Goal: Task Accomplishment & Management: Manage account settings

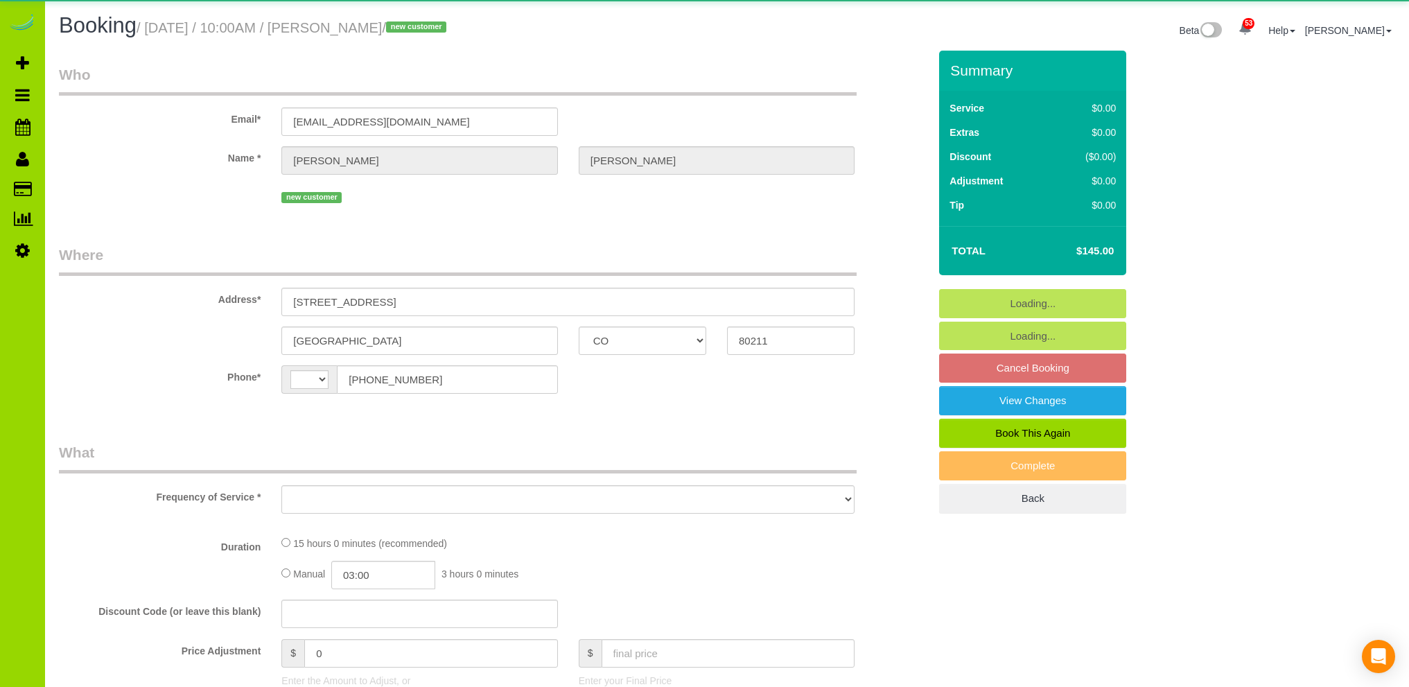
select select "CO"
select select "string:[GEOGRAPHIC_DATA]"
select select "object:1246"
select select "string:fspay-cc6d9a88-3874-46a7-98c7-13a62faa6daf"
select select "5"
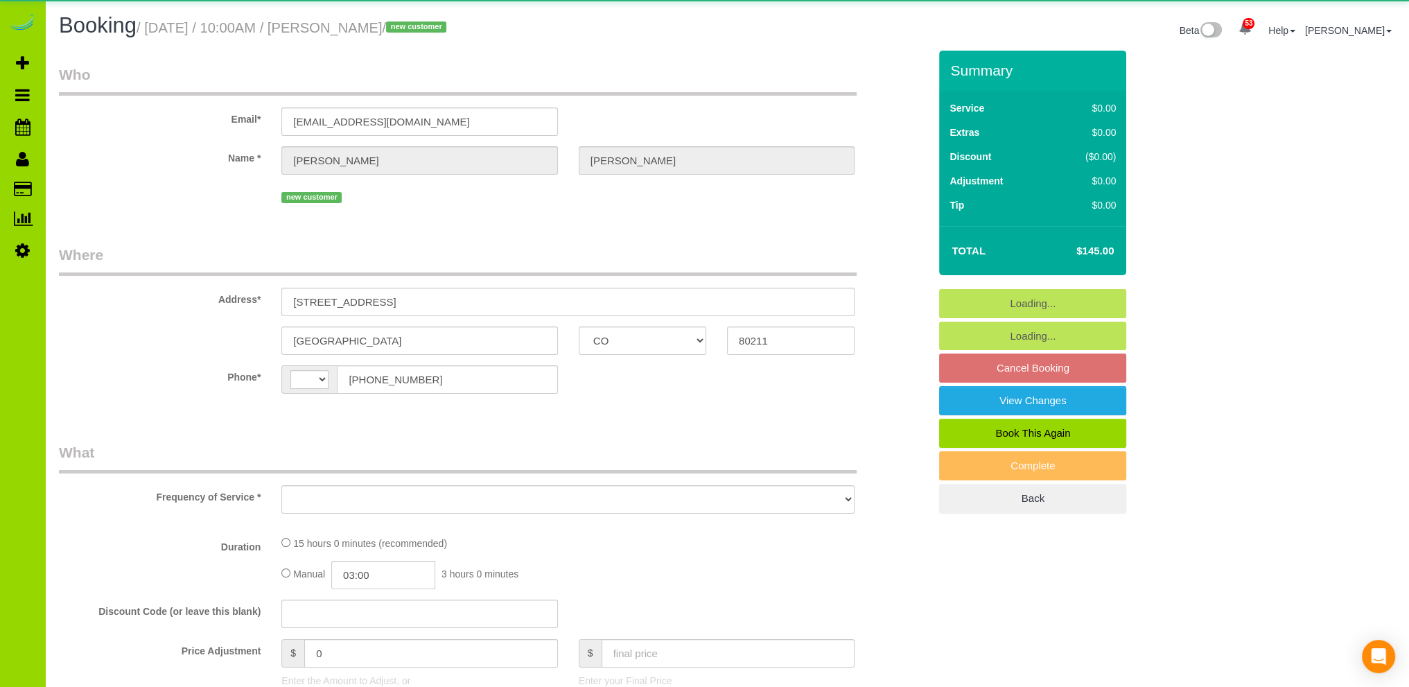
select select "spot1"
select select "number:4"
select select "number:13"
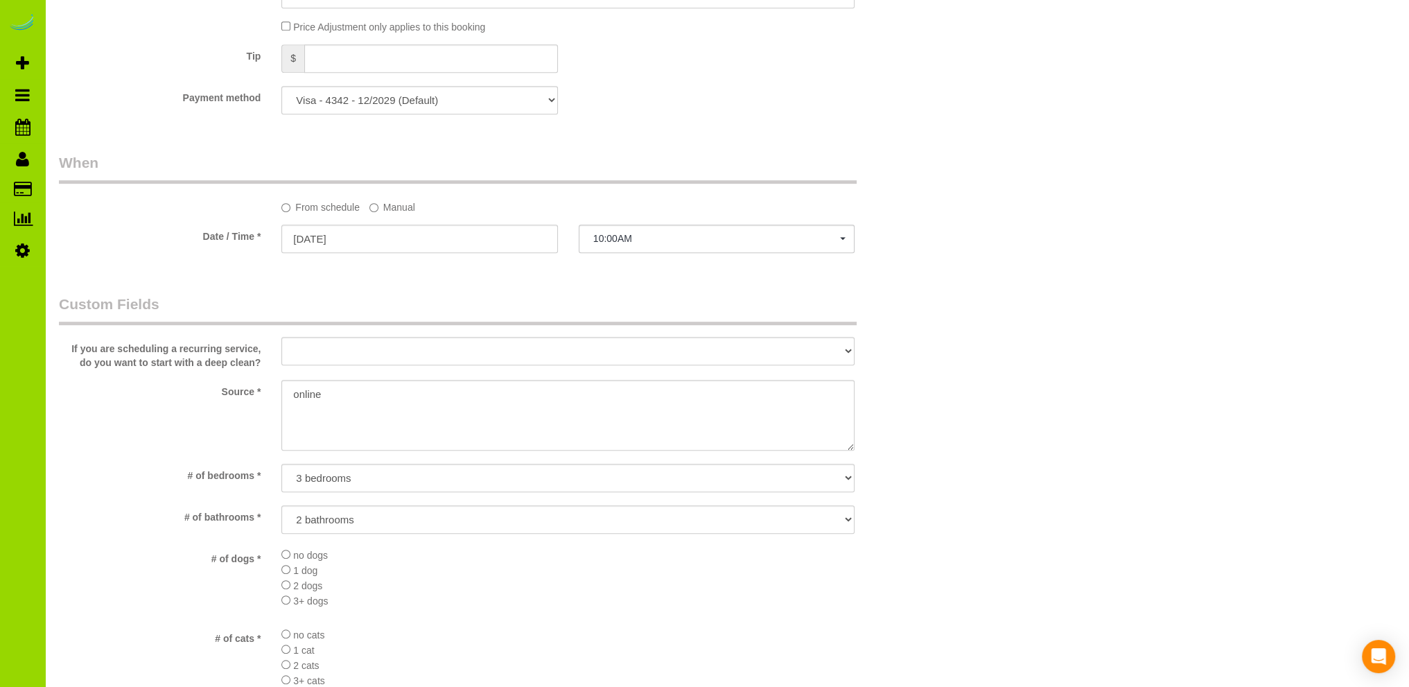
scroll to position [898, 0]
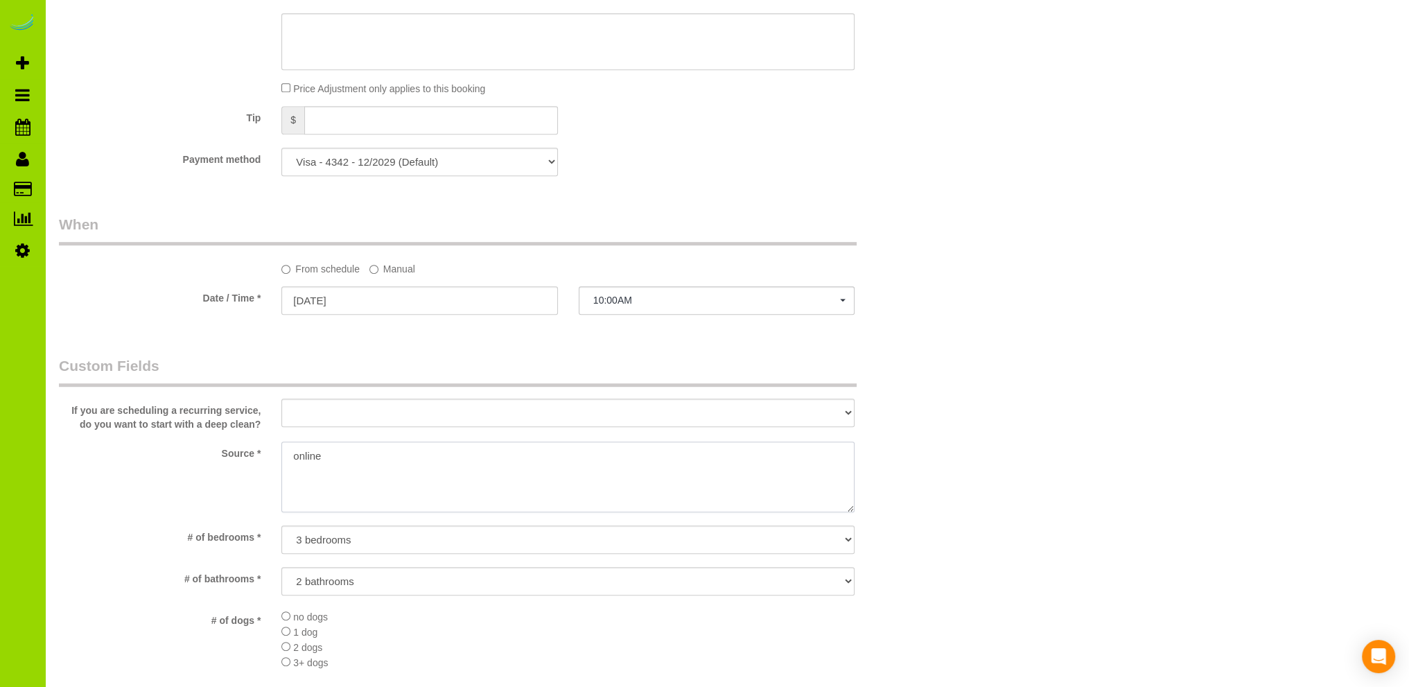
click at [297, 457] on textarea at bounding box center [567, 477] width 573 height 71
click at [334, 453] on textarea at bounding box center [567, 477] width 573 height 71
type textarea "Online booking. Internet."
click at [1019, 358] on div "Who Email* [EMAIL_ADDRESS][DOMAIN_NAME] Name * [PERSON_NAME][GEOGRAPHIC_DATA] n…" at bounding box center [727, 378] width 1337 height 2453
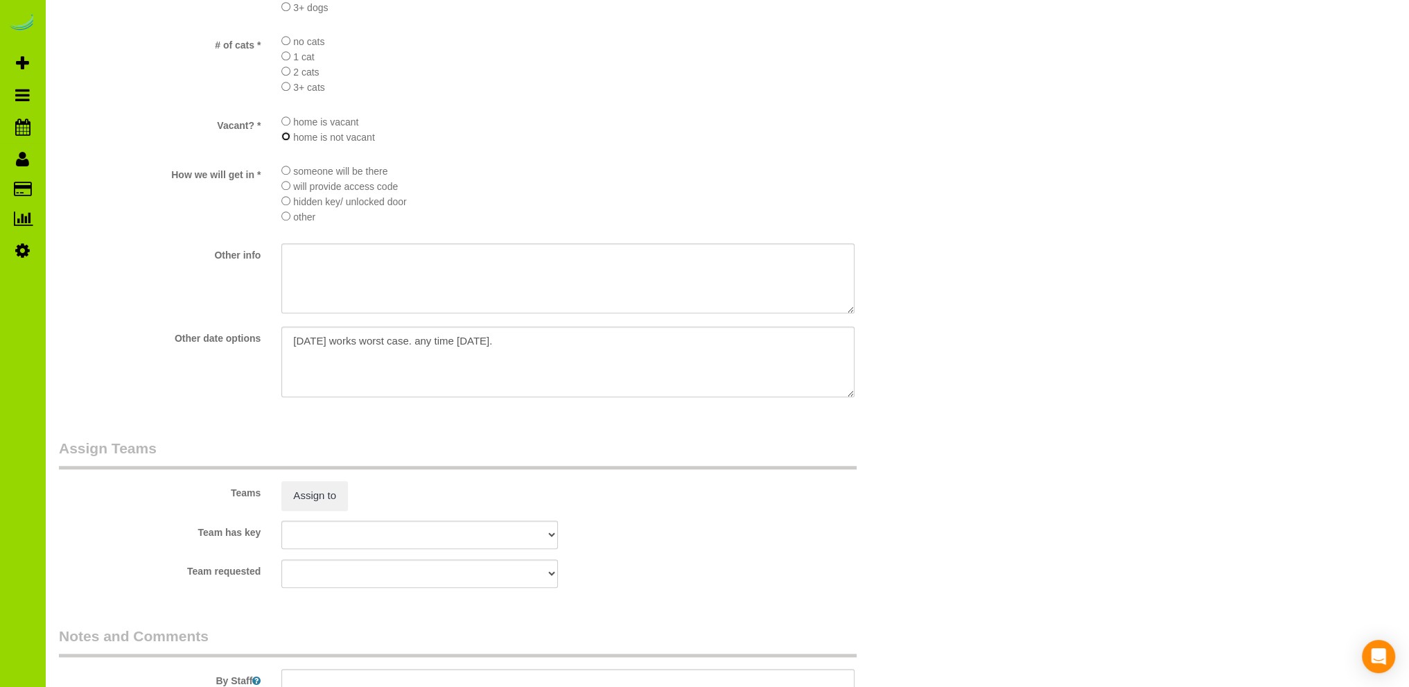
scroll to position [1869, 0]
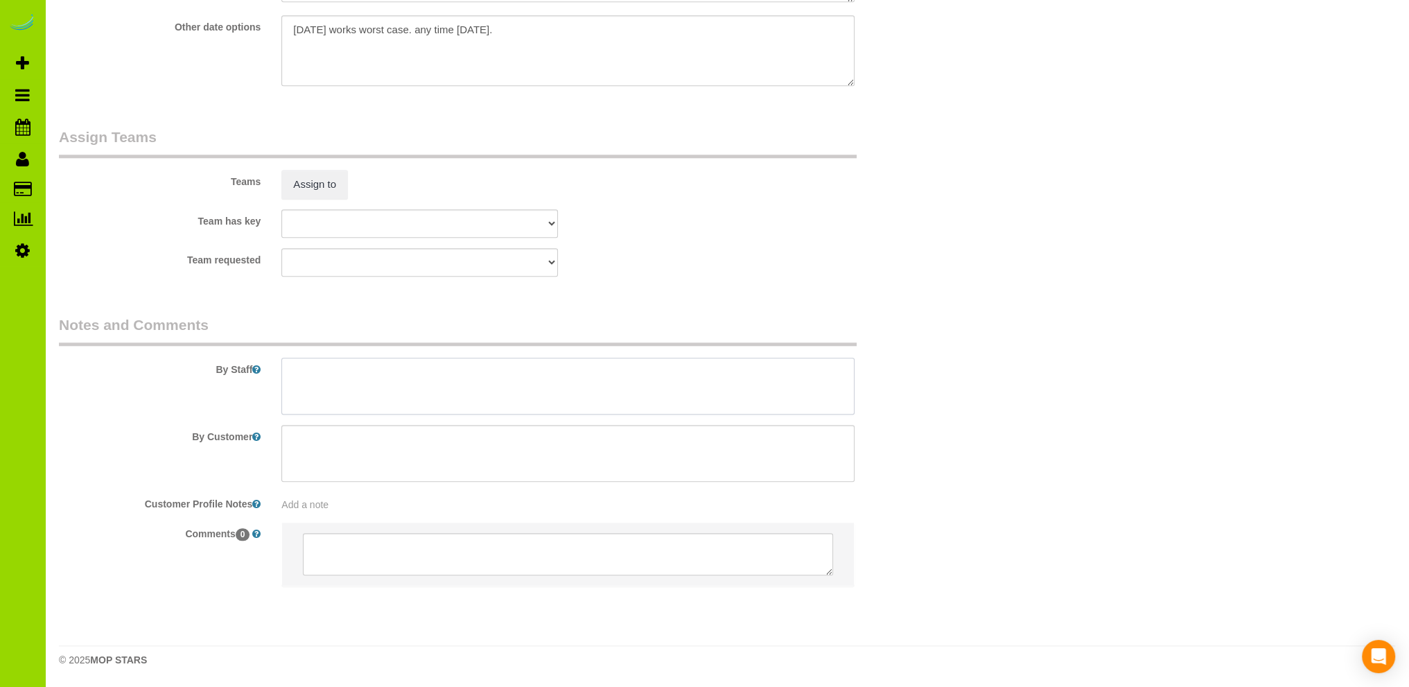
click at [312, 376] on textarea at bounding box center [567, 386] width 573 height 57
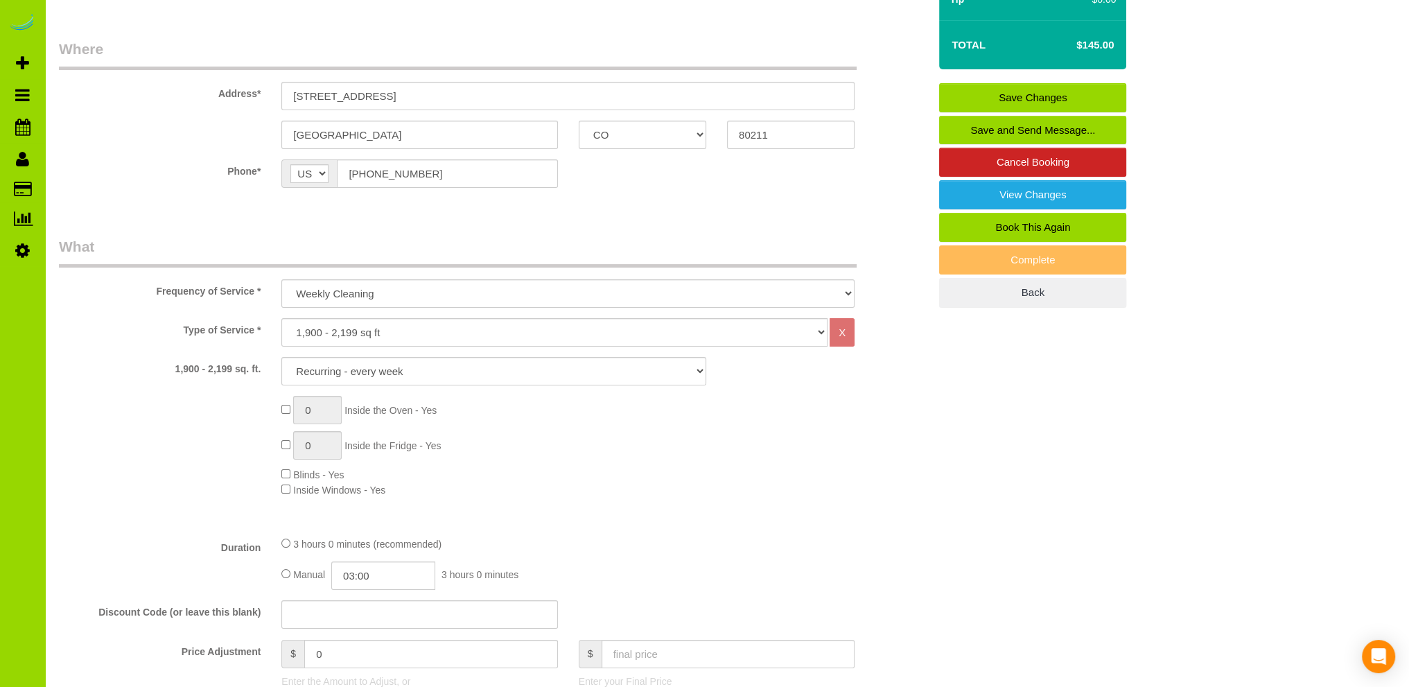
scroll to position [205, 0]
type textarea "- Est 3 hours."
click at [1057, 95] on link "Save Changes" at bounding box center [1032, 98] width 187 height 29
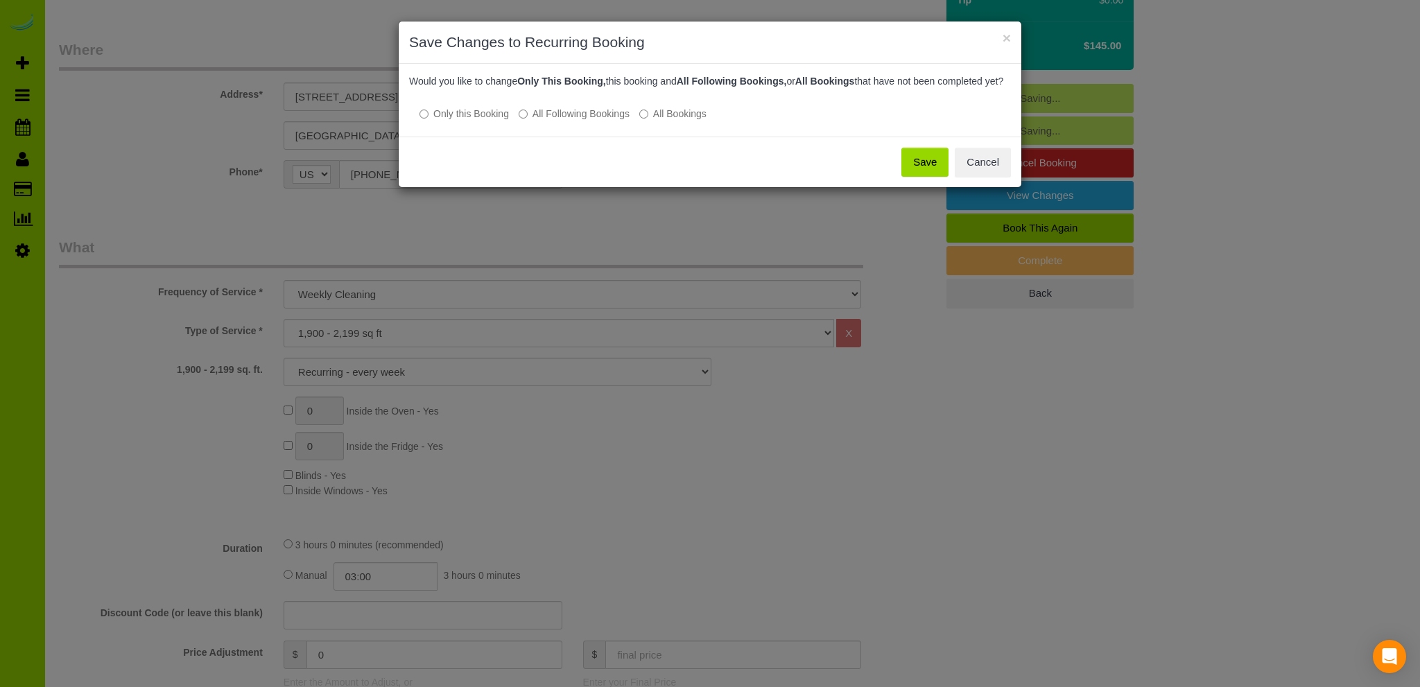
click at [928, 171] on button "Save" at bounding box center [924, 162] width 47 height 29
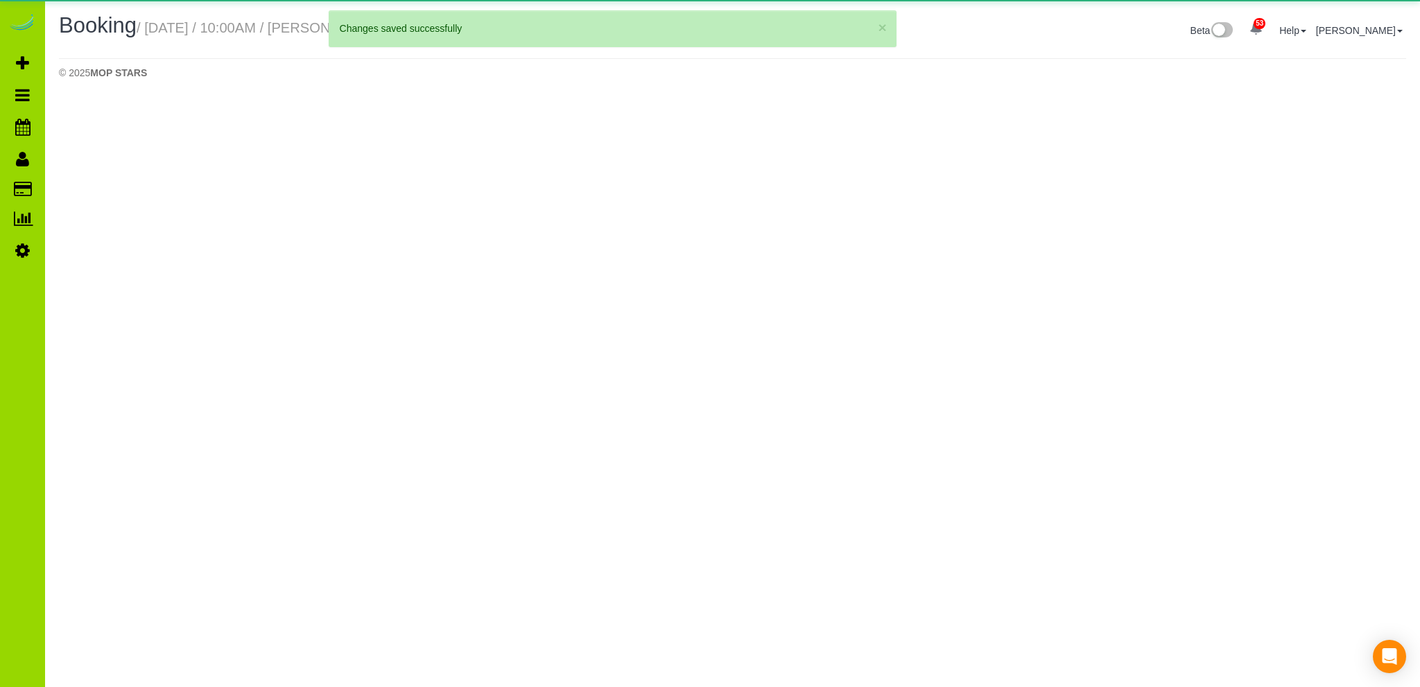
select select "CO"
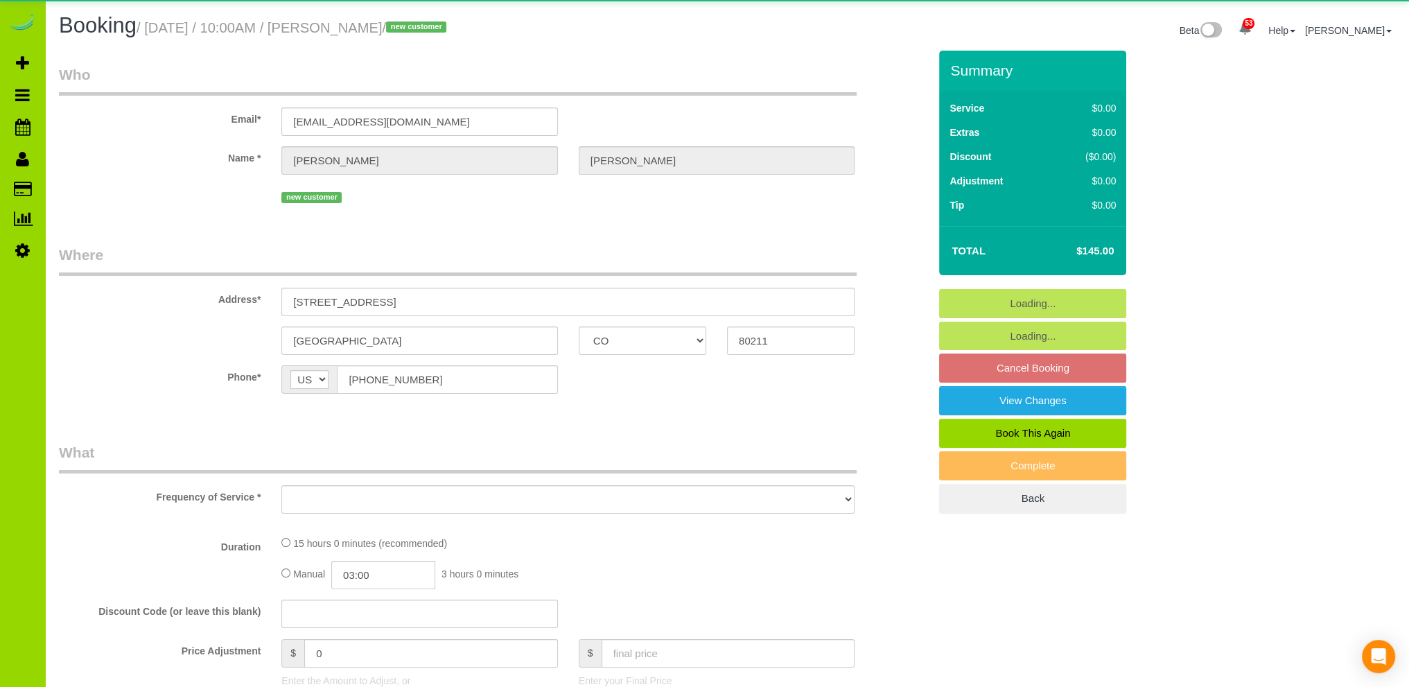
select select "object:2447"
select select "string:fspay-cc6d9a88-3874-46a7-98c7-13a62faa6daf"
select select "5"
select select "spot6"
select select "number:4"
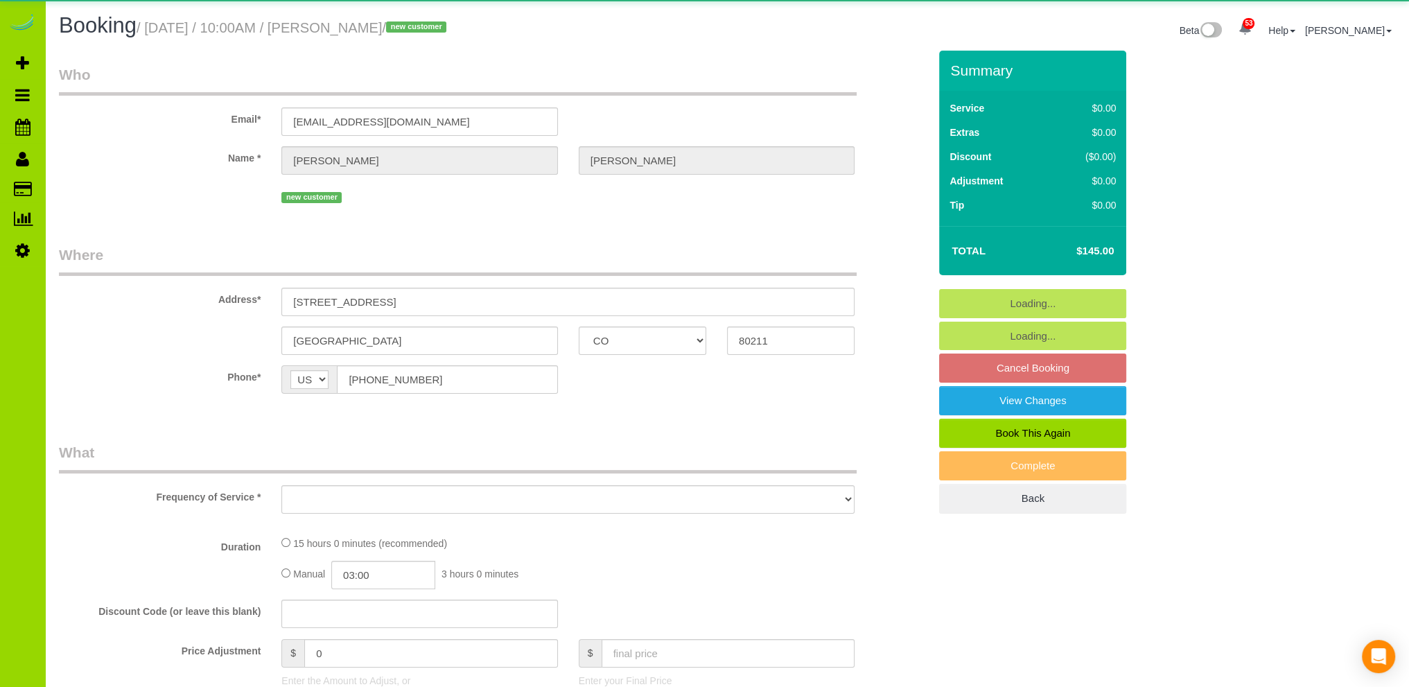
select select "number:13"
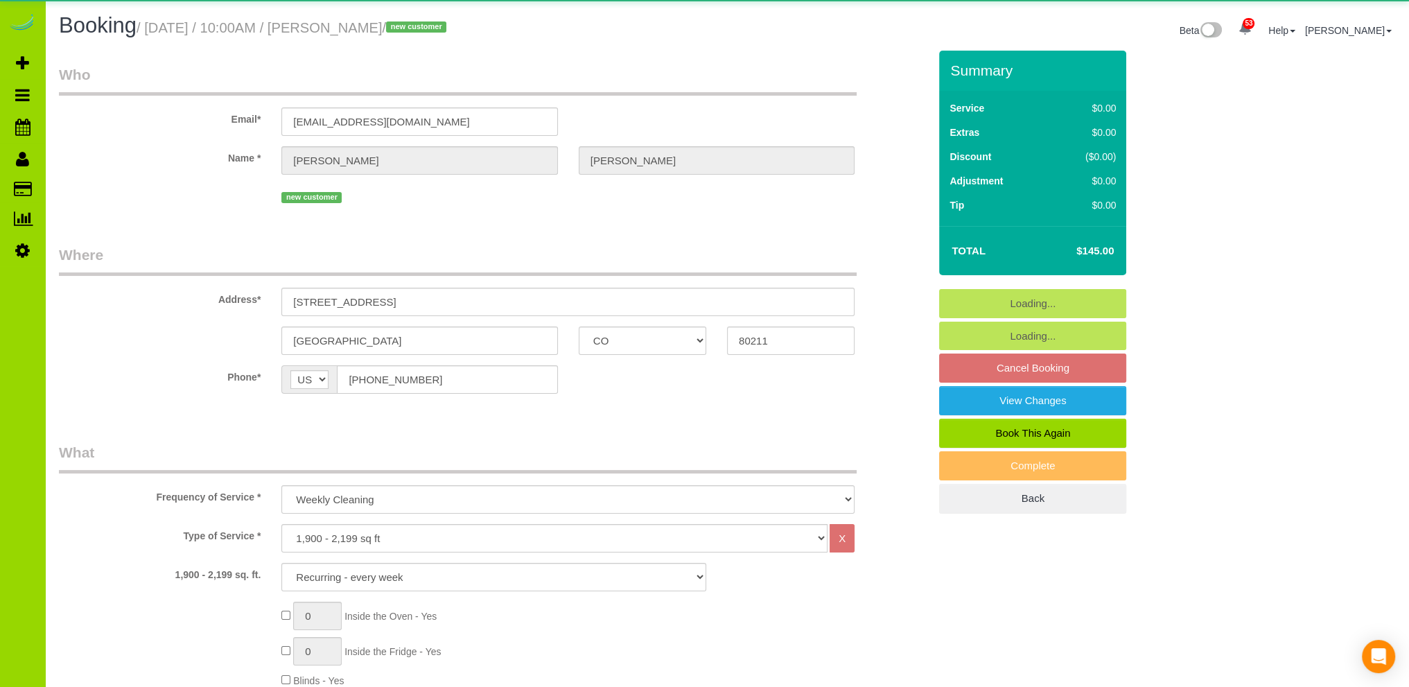
select select "5"
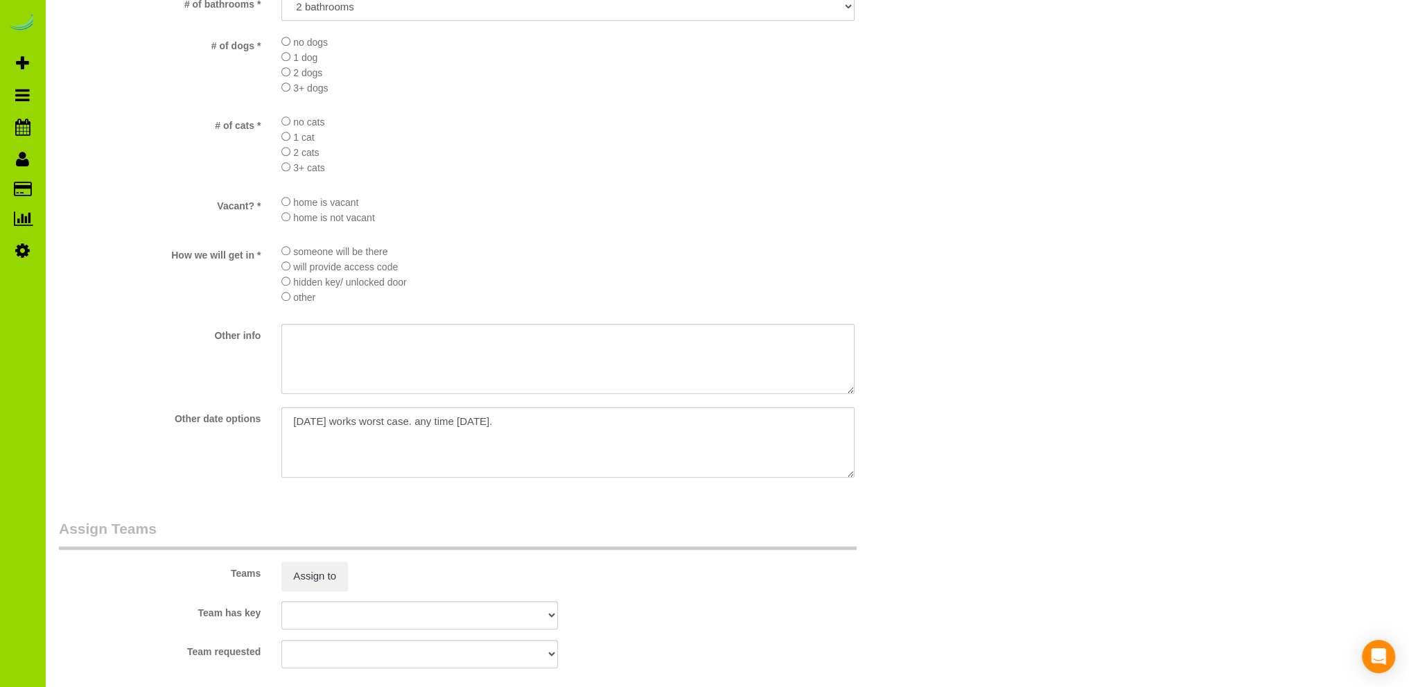
scroll to position [1802, 0]
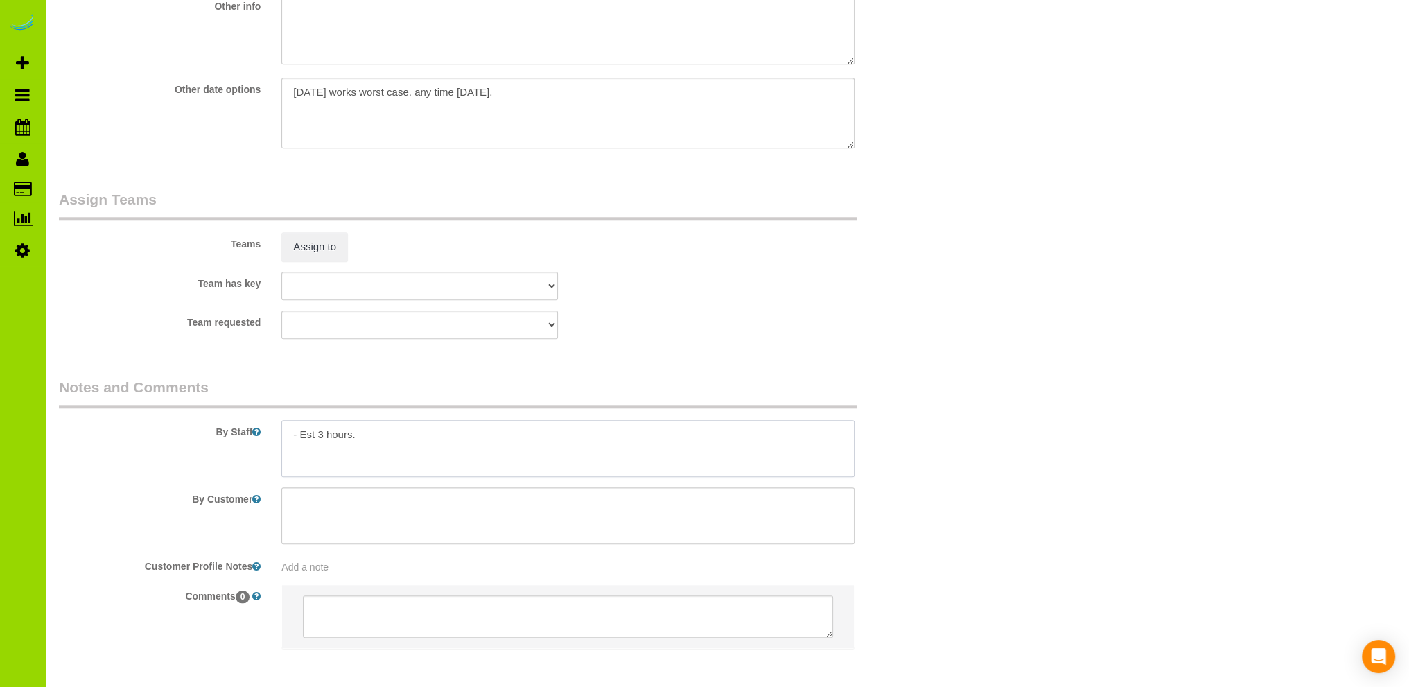
click at [433, 439] on textarea at bounding box center [567, 448] width 573 height 57
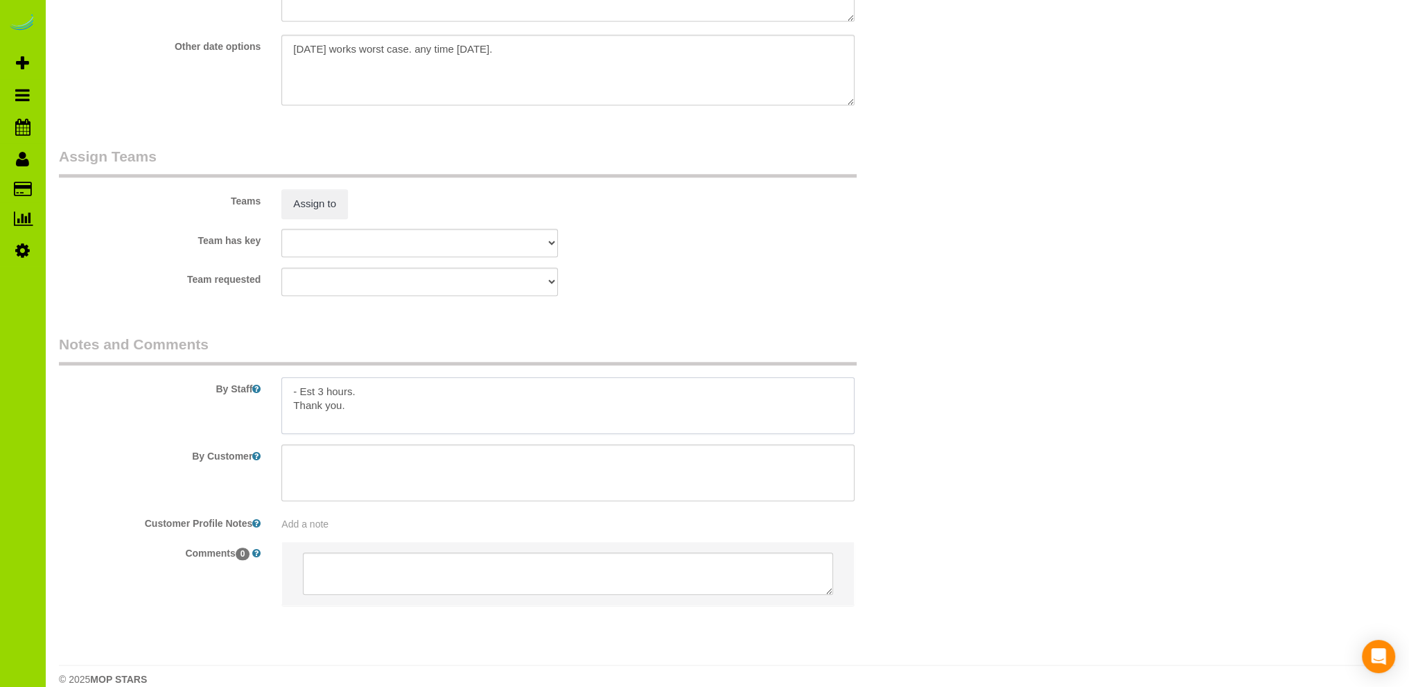
scroll to position [1869, 0]
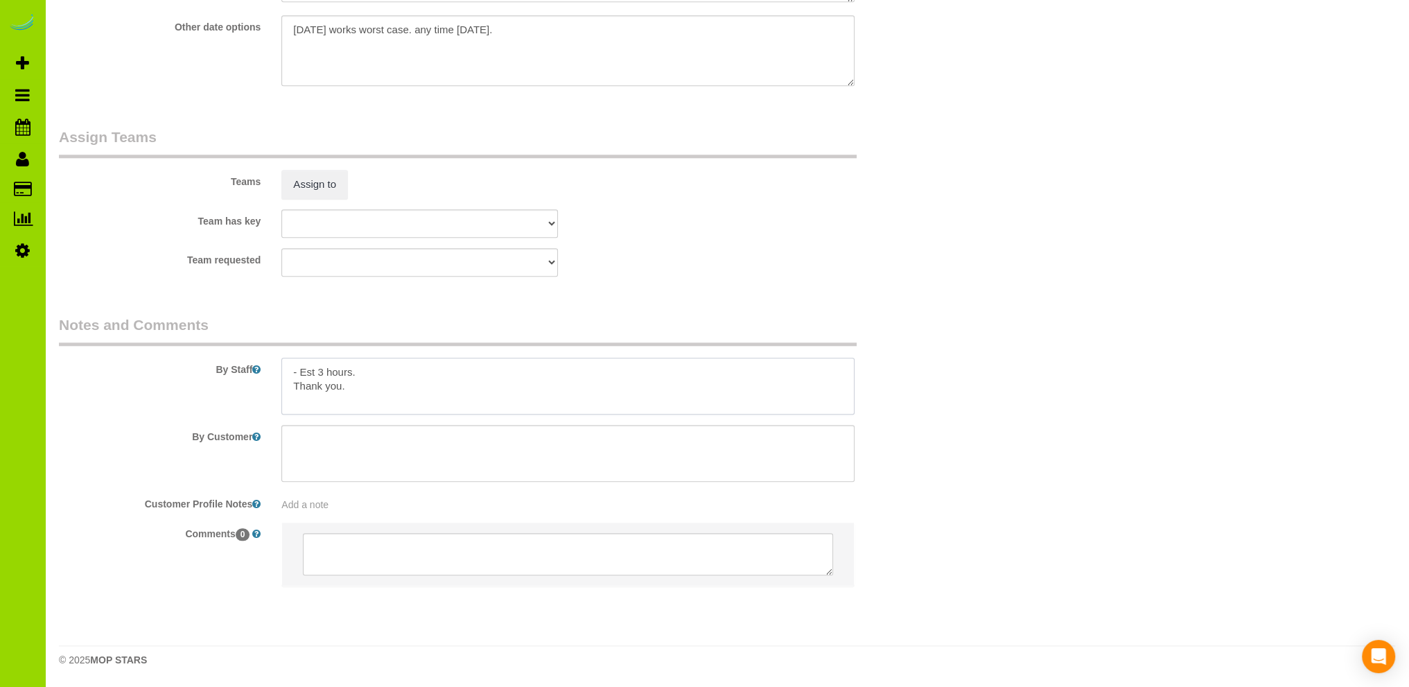
type textarea "- Est 3 hours. Thank you."
click at [307, 507] on span "Add a note" at bounding box center [304, 504] width 47 height 11
click at [307, 507] on textarea at bounding box center [567, 564] width 573 height 153
click at [306, 498] on div "Add a note" at bounding box center [568, 501] width 594 height 19
click at [304, 506] on span "Add a note" at bounding box center [304, 504] width 47 height 11
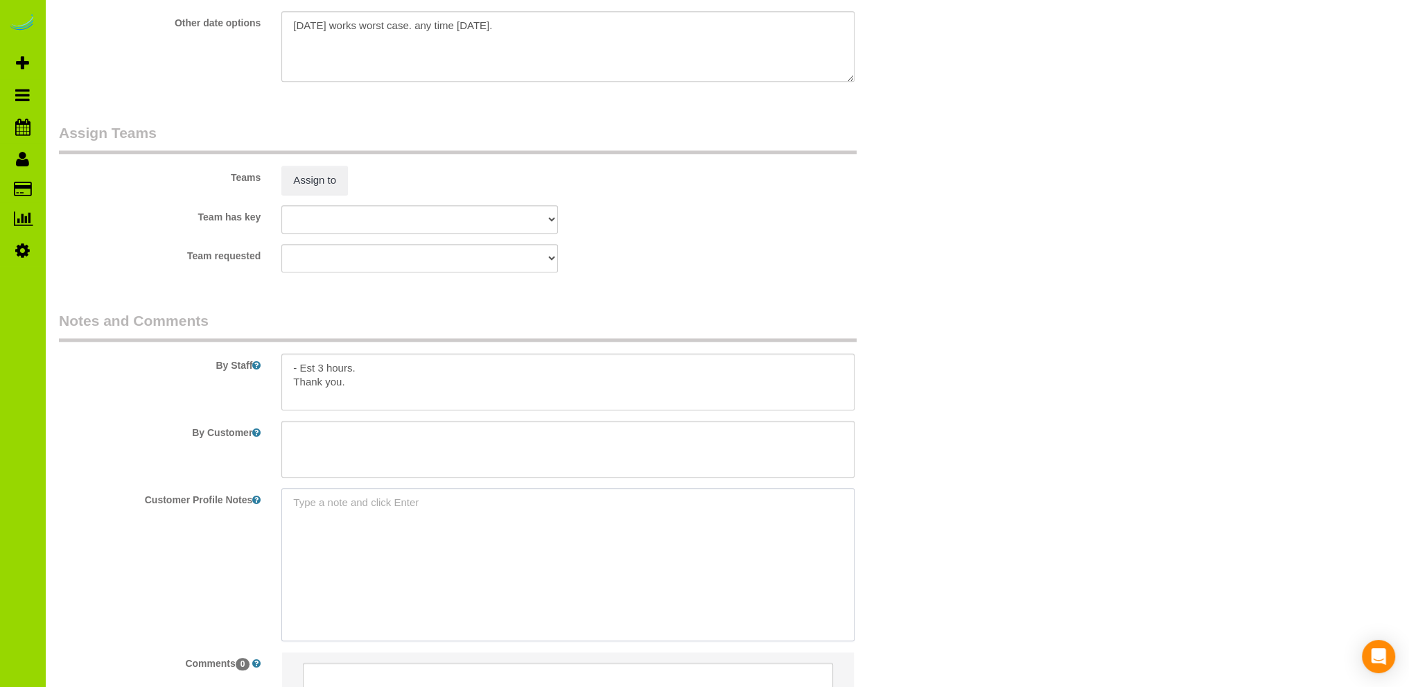
click at [290, 505] on textarea at bounding box center [567, 564] width 573 height 153
paste textarea "- - - - - -"
click at [306, 587] on textarea "- - - - - -" at bounding box center [567, 564] width 573 height 153
click at [477, 575] on pre "- - - - - - Also living there is [PERSON_NAME]..." at bounding box center [567, 535] width 573 height 83
click at [494, 587] on textarea "- - - - - - Also living there is [PERSON_NAME]..." at bounding box center [567, 564] width 573 height 153
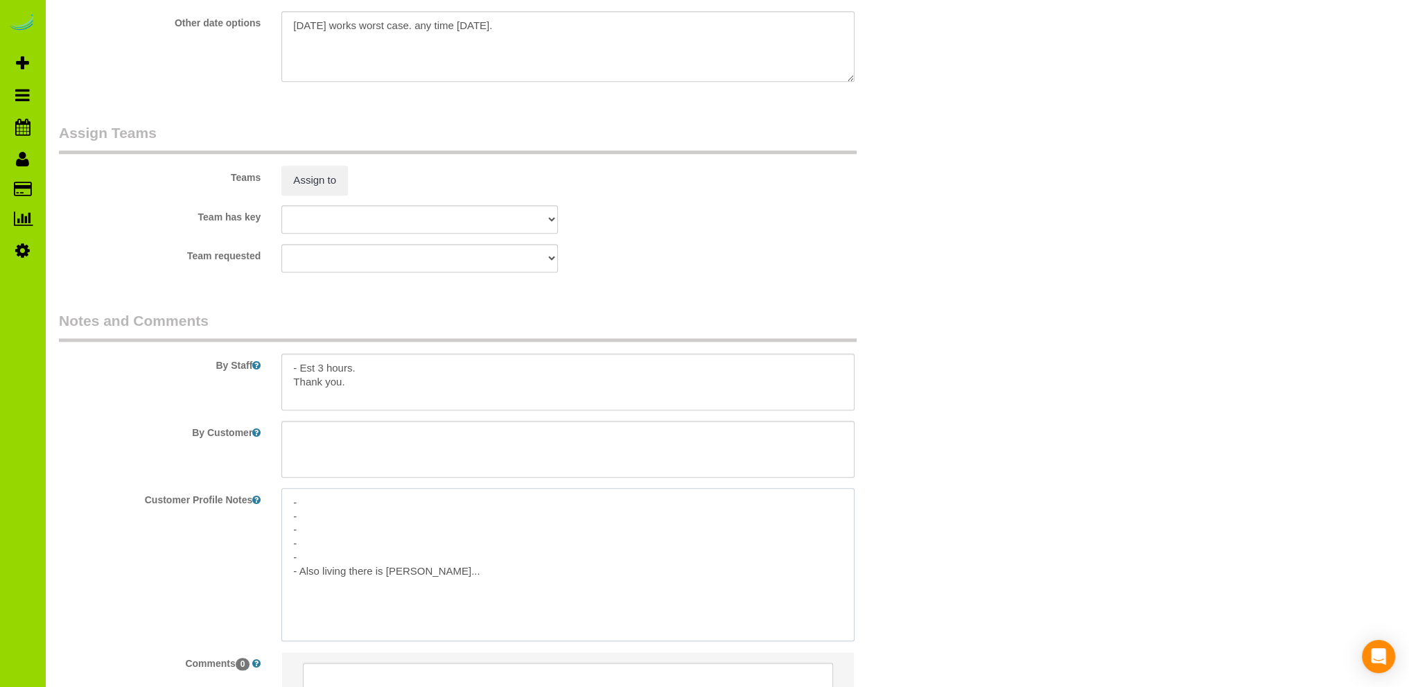
paste textarea "[PERSON_NAME] <[EMAIL_ADDRESS][DOMAIN_NAME]>"
click at [578, 589] on textarea "- - - - - - Also living there is [PERSON_NAME]...[PERSON_NAME] <[EMAIL_ADDRESS]…" at bounding box center [567, 564] width 573 height 153
click at [636, 584] on textarea "- - - - - - Also living there is [PERSON_NAME]...[EMAIL_ADDRESS][DOMAIN_NAME]>" at bounding box center [567, 564] width 573 height 153
click at [333, 577] on textarea "- - - - - - Also living there is [PERSON_NAME]...[EMAIL_ADDRESS][DOMAIN_NAME]..…" at bounding box center [567, 564] width 573 height 153
type textarea "- - - - - Prefer Mondays 9a-4pm. - Also living there is [PERSON_NAME]...[EMAIL_…"
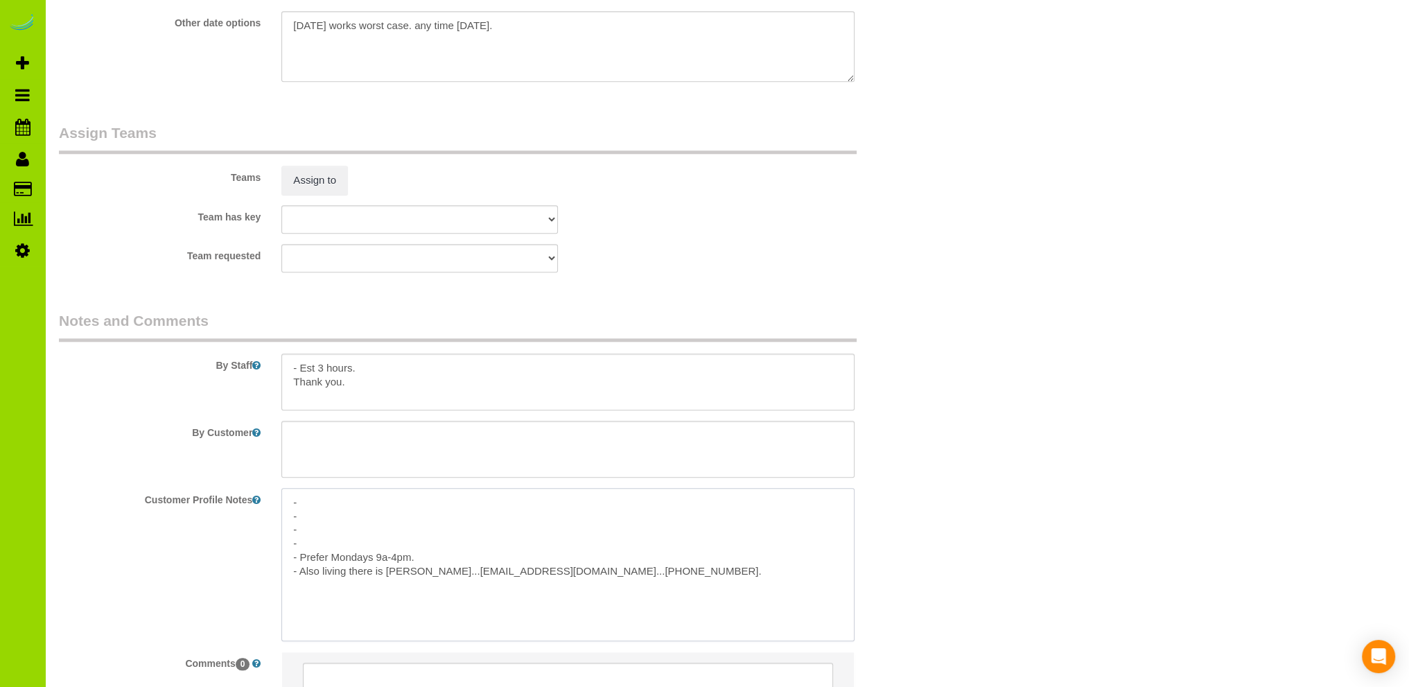
click at [347, 560] on textarea "- - - - - Prefer Mondays 9a-4pm. - Also living there is [PERSON_NAME]...[EMAIL_…" at bounding box center [567, 564] width 573 height 153
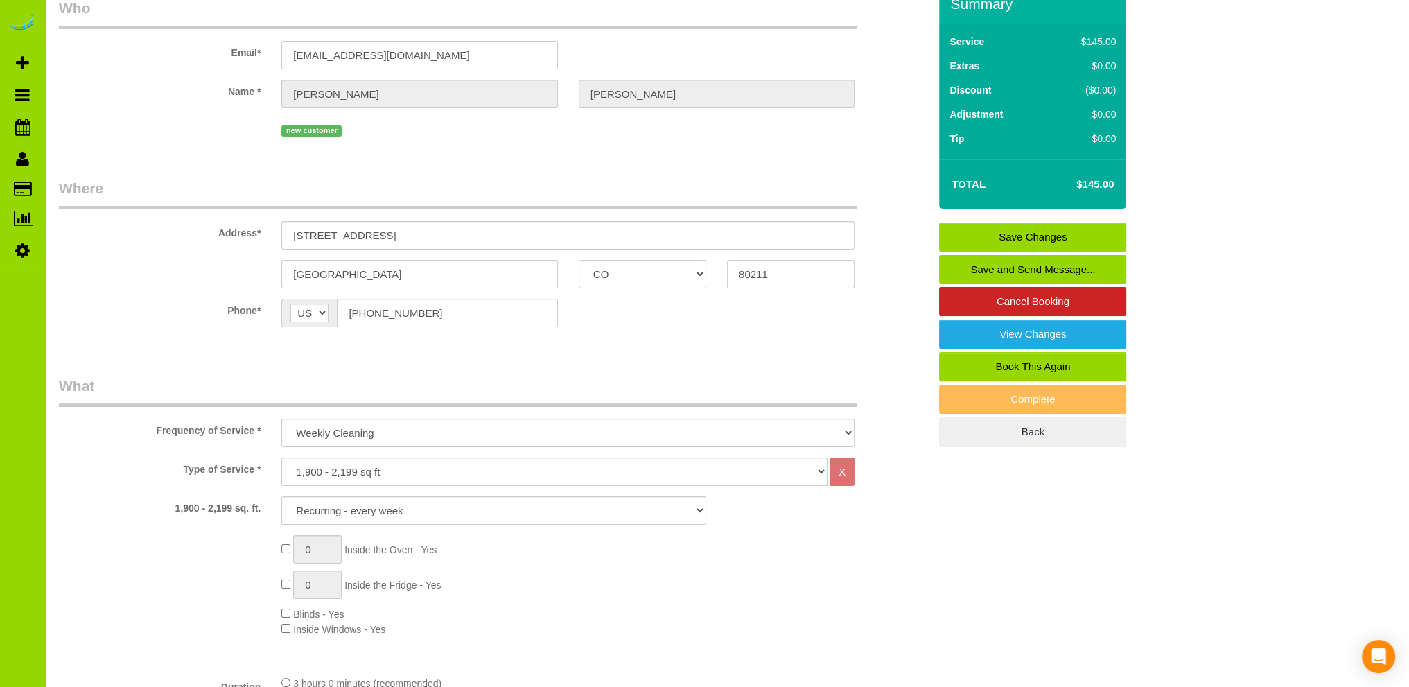
scroll to position [0, 0]
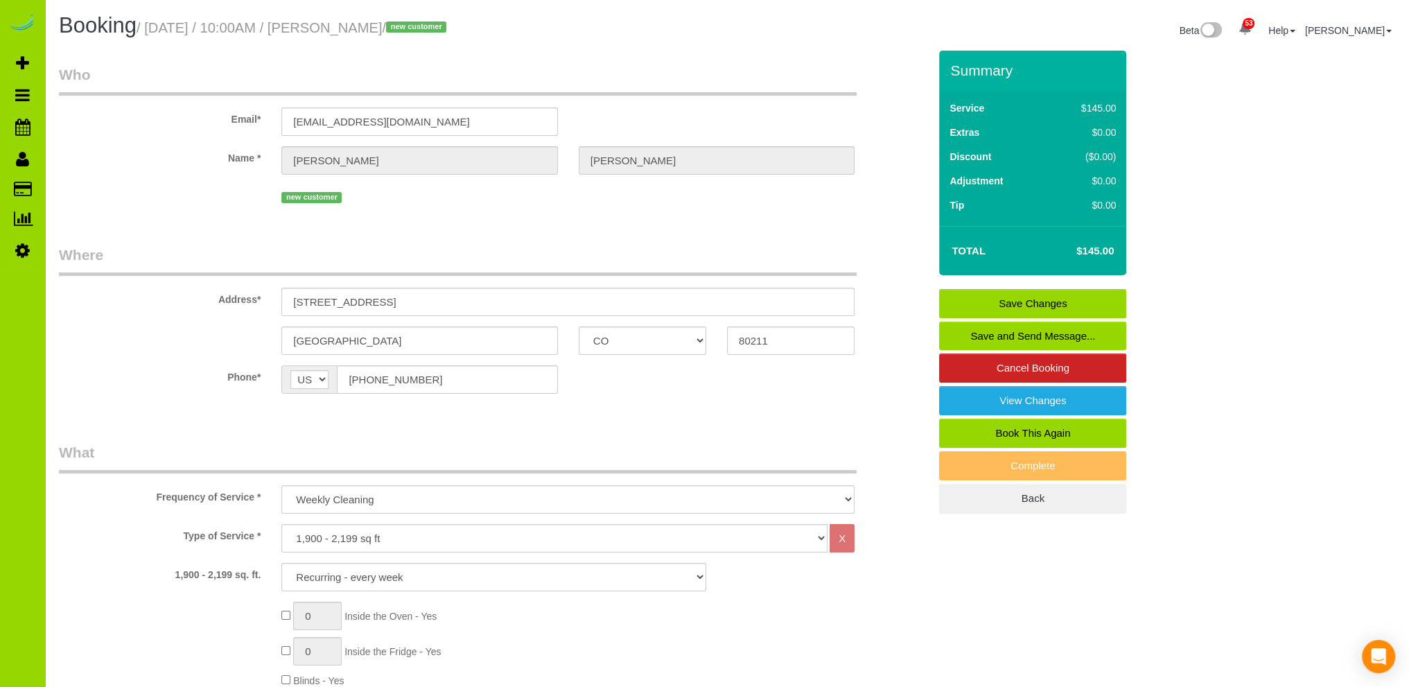
click at [998, 302] on link "Save Changes" at bounding box center [1032, 303] width 187 height 29
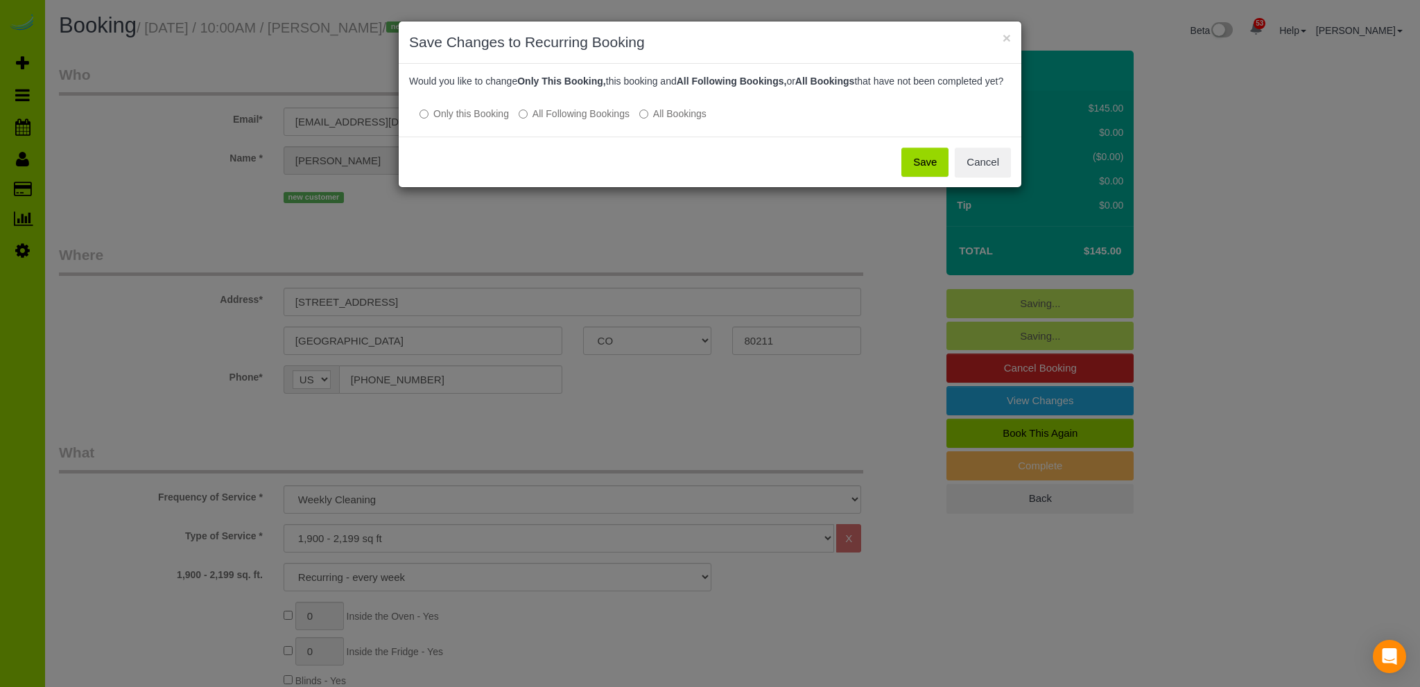
drag, startPoint x: 932, startPoint y: 169, endPoint x: 923, endPoint y: 169, distance: 8.3
click at [932, 169] on button "Save" at bounding box center [924, 162] width 47 height 29
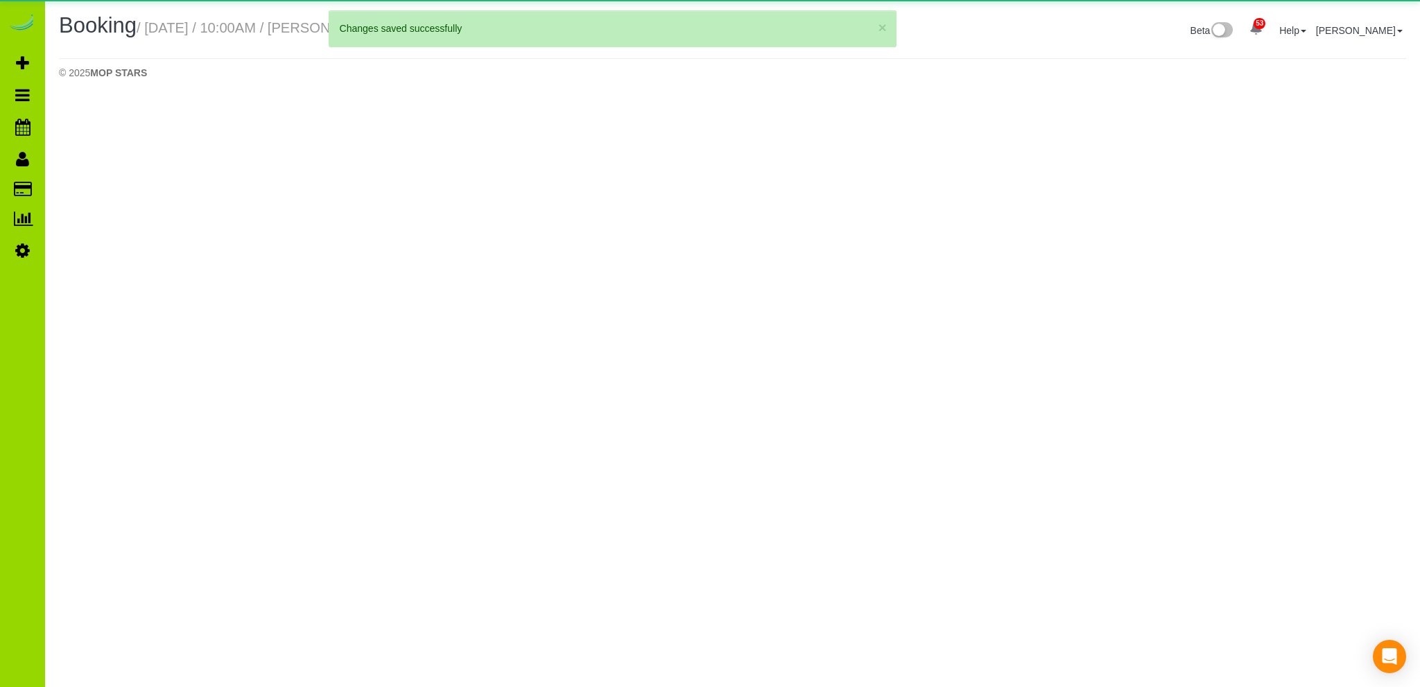
select select "CO"
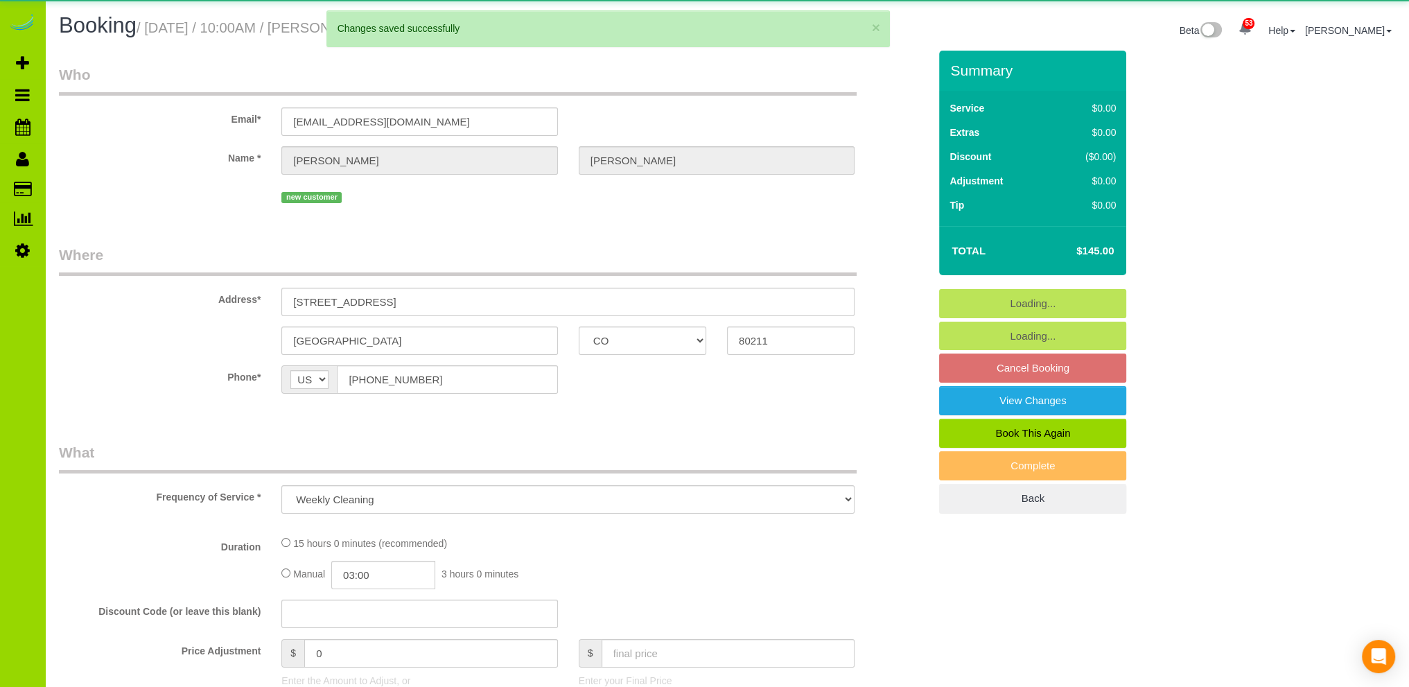
select select "object:3530"
select select "string:fspay-cc6d9a88-3874-46a7-98c7-13a62faa6daf"
select select "5"
select select "spot11"
select select "number:4"
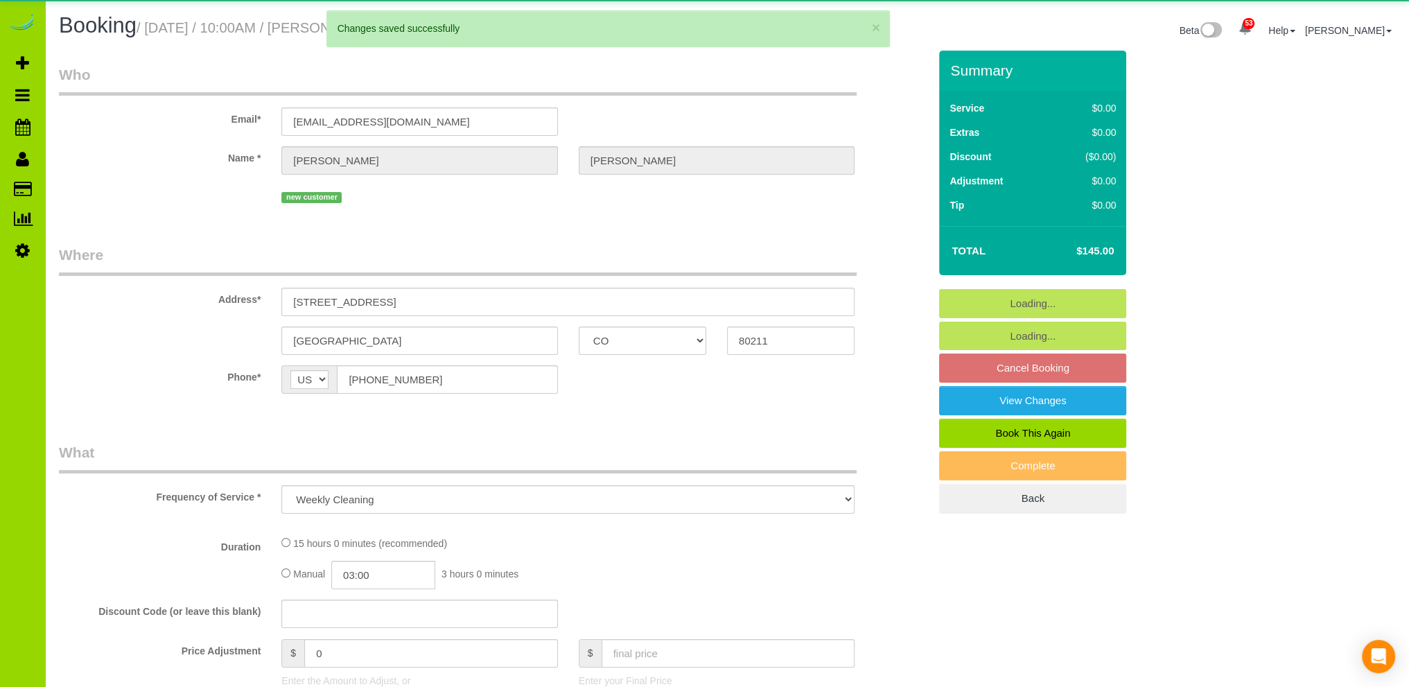
select select "number:13"
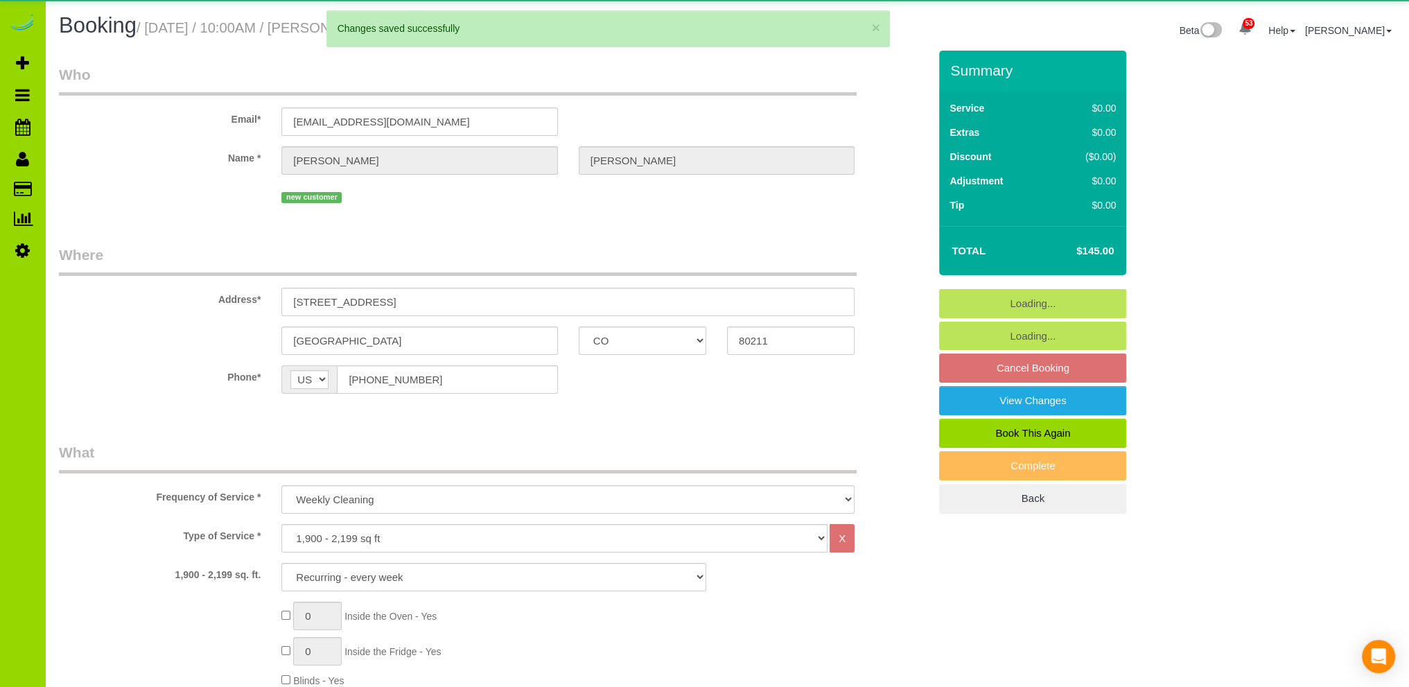
select select "5"
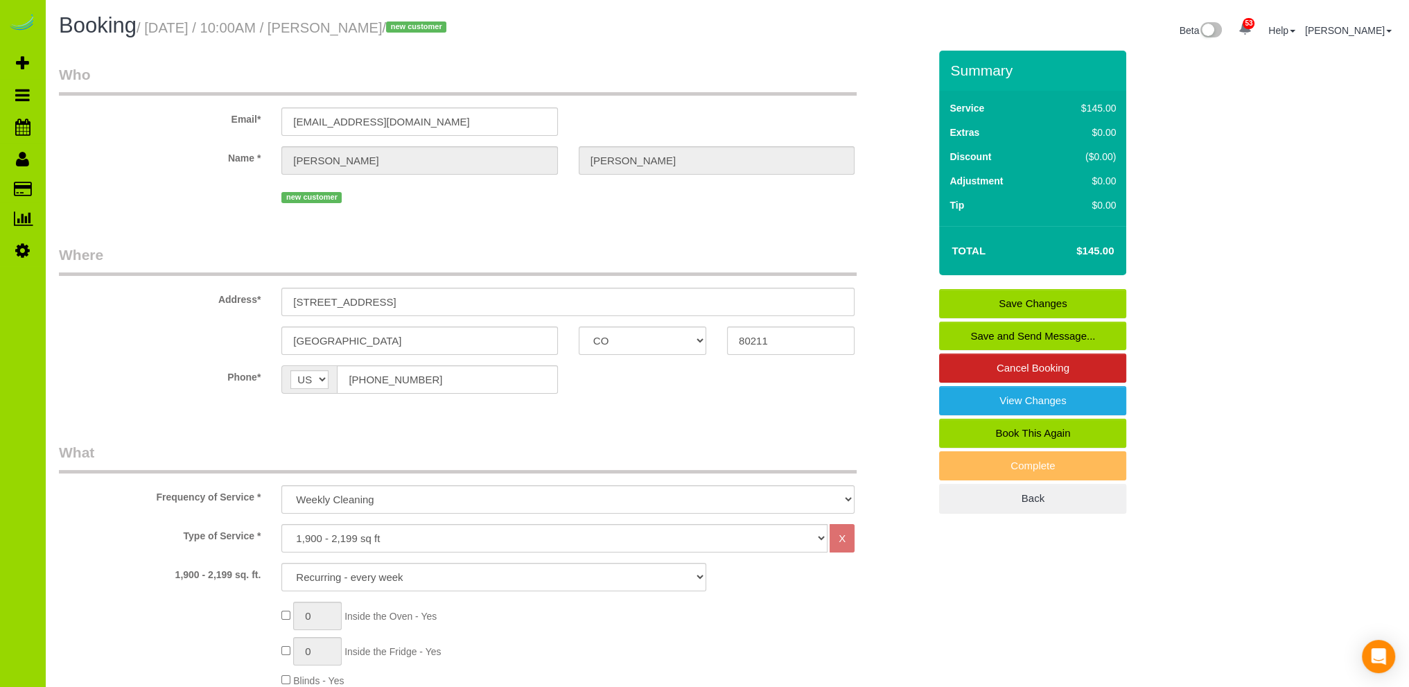
click at [650, 404] on sui-booking-location "Phone* AF AL DZ AD AO AI AQ AG AR AM AW AU AT AZ BS BH BD BB BY BE BZ BJ BM BT …" at bounding box center [494, 384] width 870 height 39
click at [466, 210] on fieldset "Who Email* [EMAIL_ADDRESS][DOMAIN_NAME] Name * [PERSON_NAME][GEOGRAPHIC_DATA] n…" at bounding box center [494, 140] width 870 height 153
